Goal: Transaction & Acquisition: Obtain resource

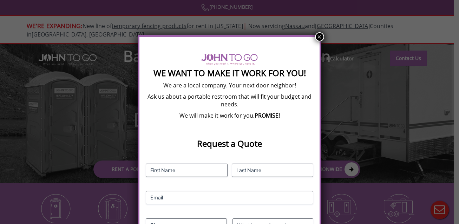
click at [319, 37] on button "×" at bounding box center [319, 36] width 9 height 9
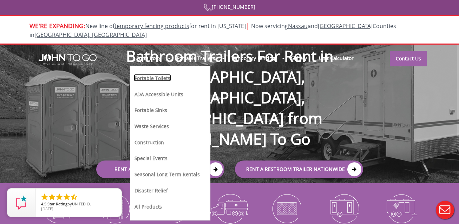
click at [165, 74] on link "Portable Toilets" at bounding box center [152, 77] width 37 height 7
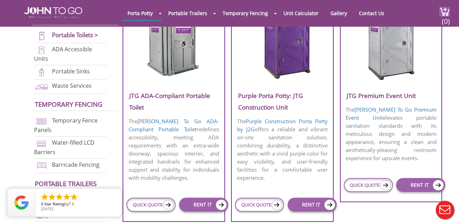
scroll to position [297, 0]
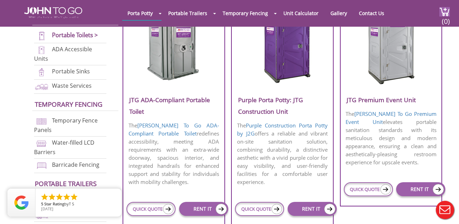
click at [170, 101] on h3 "JTG ADA-Compliant Portable Toilet" at bounding box center [173, 105] width 101 height 23
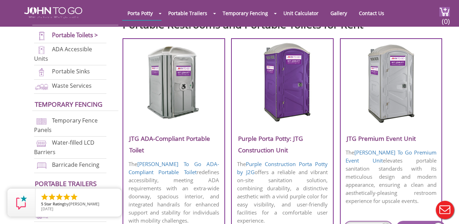
scroll to position [257, 0]
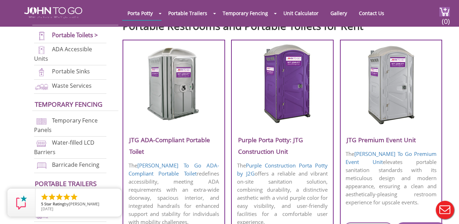
click at [380, 139] on h3 "JTG Premium Event Unit" at bounding box center [391, 140] width 101 height 12
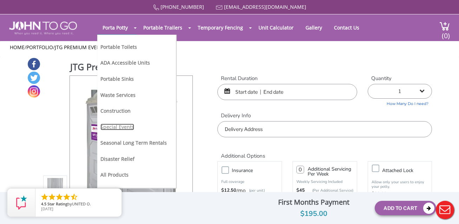
click at [126, 126] on link "Special Events" at bounding box center [117, 127] width 34 height 7
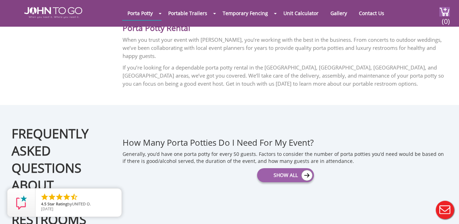
scroll to position [918, 0]
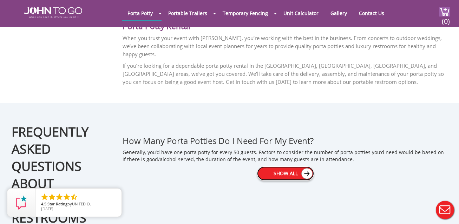
click at [307, 168] on img at bounding box center [306, 173] width 11 height 11
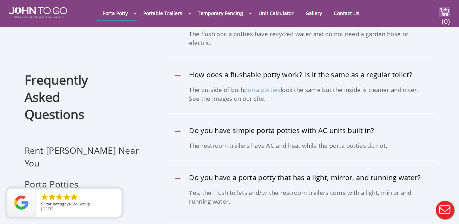
scroll to position [477, 0]
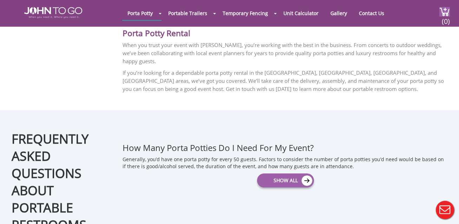
scroll to position [918, 0]
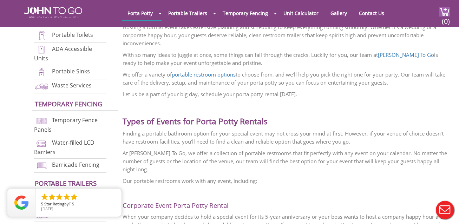
scroll to position [203, 0]
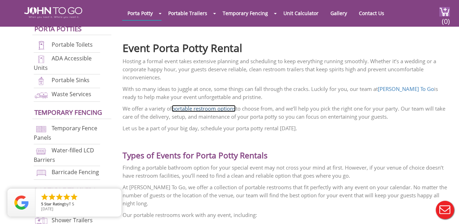
click at [212, 111] on link "portable restroom options" at bounding box center [204, 108] width 64 height 7
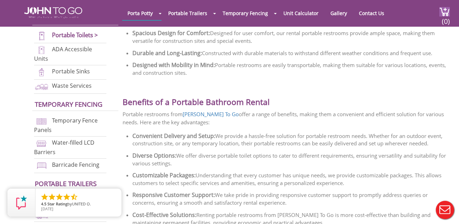
scroll to position [898, 0]
